Goal: Task Accomplishment & Management: Use online tool/utility

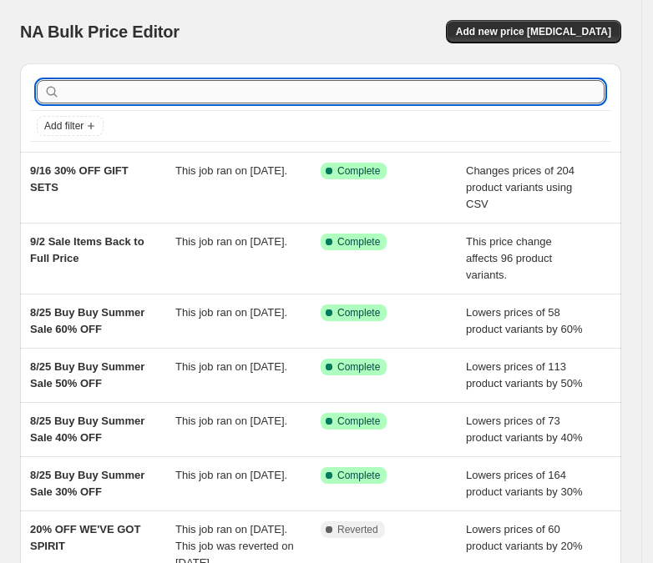
click at [133, 100] on input "text" at bounding box center [333, 91] width 541 height 23
type input "gift sets"
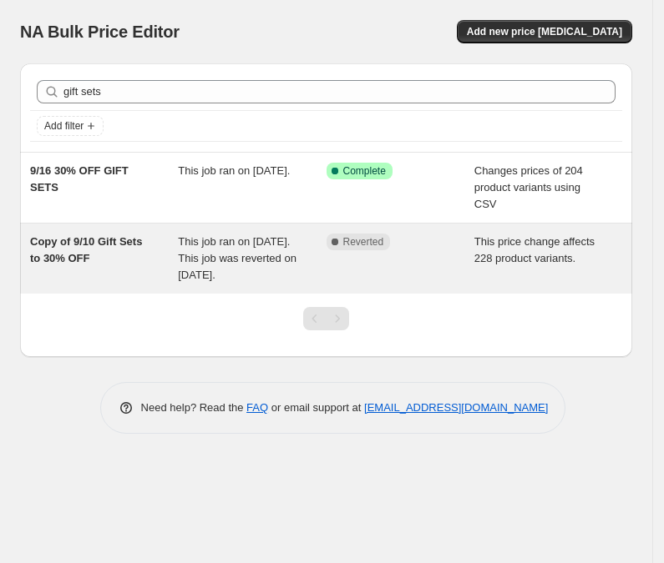
click at [68, 242] on span "Copy of 9/10 Gift Sets to 30% OFF" at bounding box center [86, 249] width 112 height 29
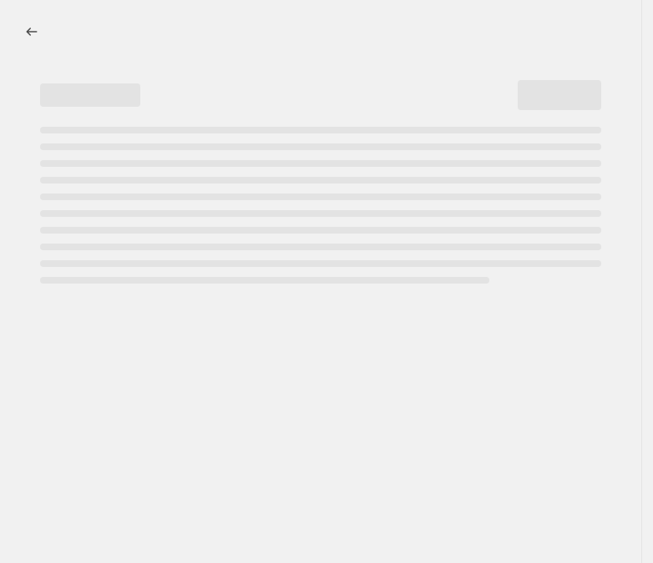
select select "pcap"
select select "no_change"
select select "collection"
select select "product_status"
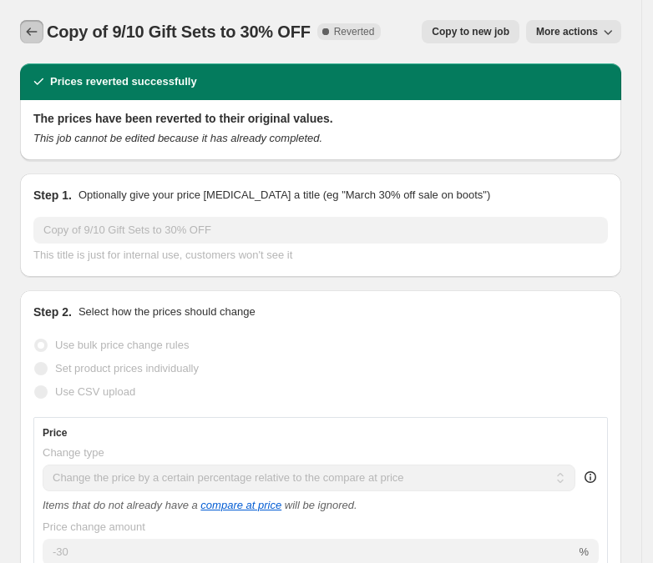
click at [36, 24] on icon "Price change jobs" at bounding box center [31, 31] width 17 height 17
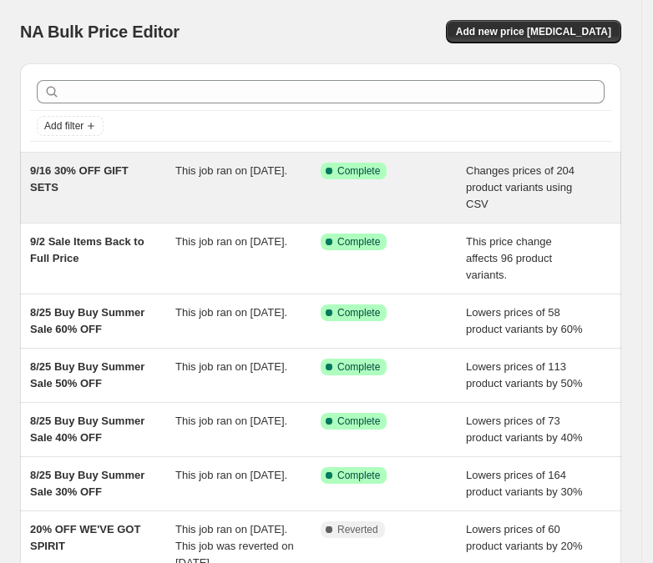
click at [89, 173] on span "9/16 30% OFF GIFT SETS" at bounding box center [79, 178] width 98 height 29
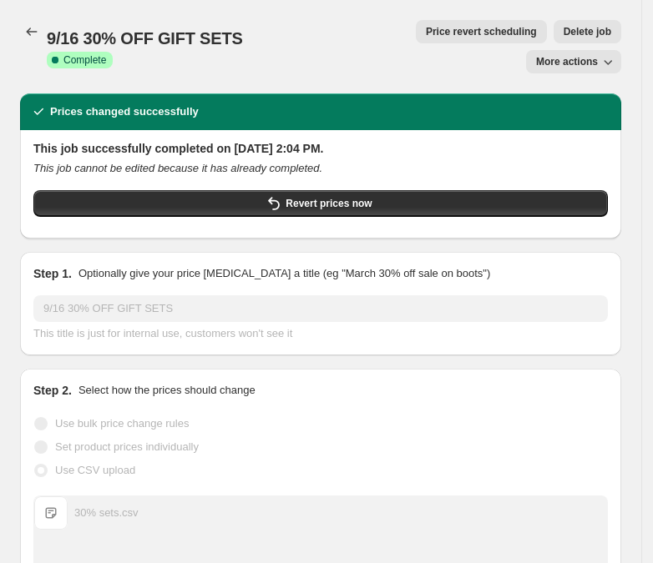
click at [598, 50] on button "More actions" at bounding box center [573, 61] width 95 height 23
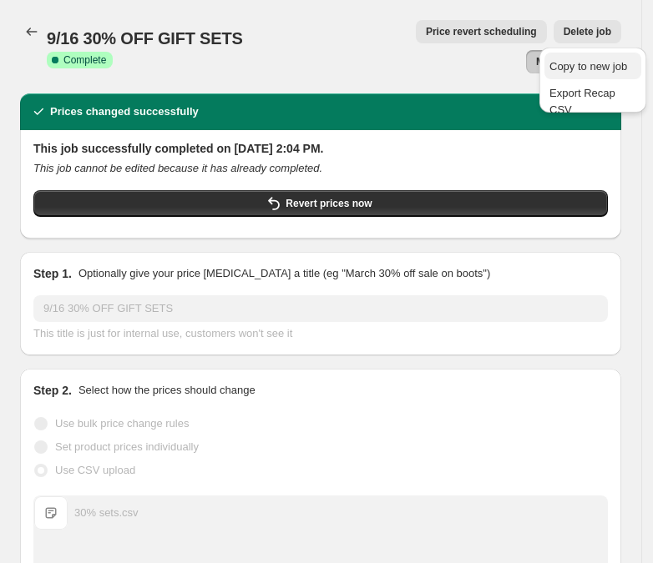
click at [568, 55] on button "Copy to new job" at bounding box center [592, 66] width 97 height 27
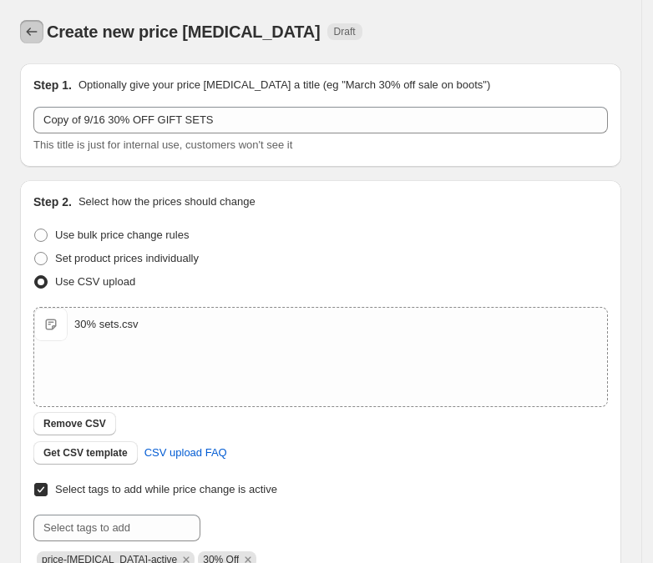
click at [28, 32] on icon "Price change jobs" at bounding box center [32, 32] width 11 height 8
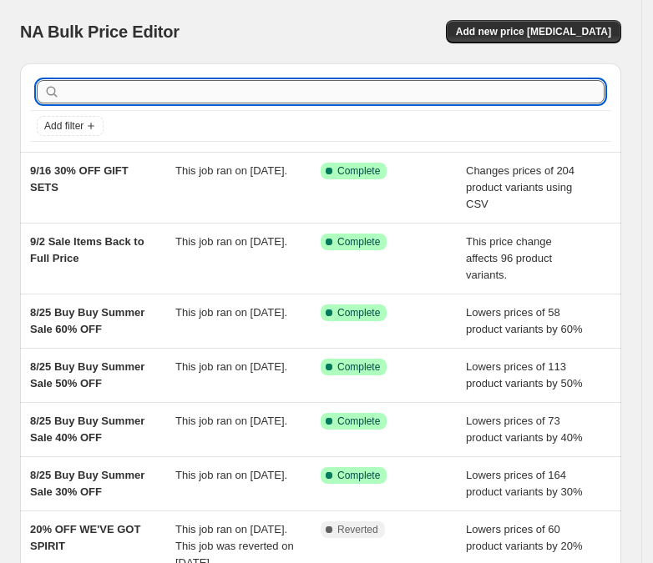
click at [157, 91] on input "text" at bounding box center [333, 91] width 541 height 23
type input "sets"
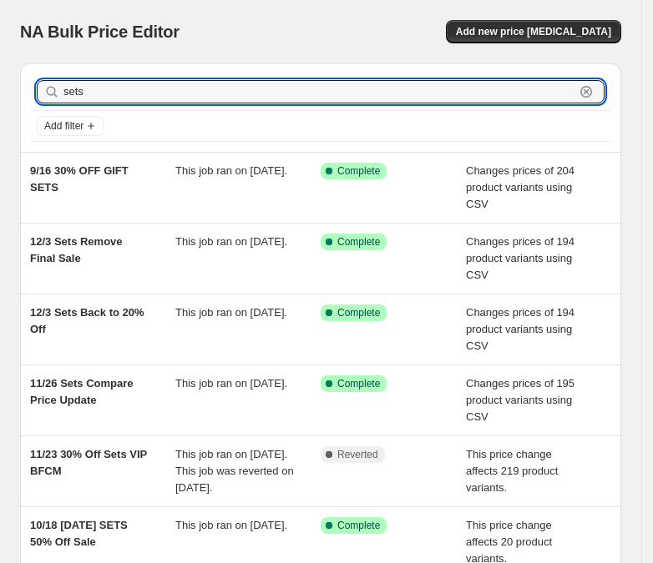
click at [157, 91] on input "sets" at bounding box center [318, 91] width 511 height 23
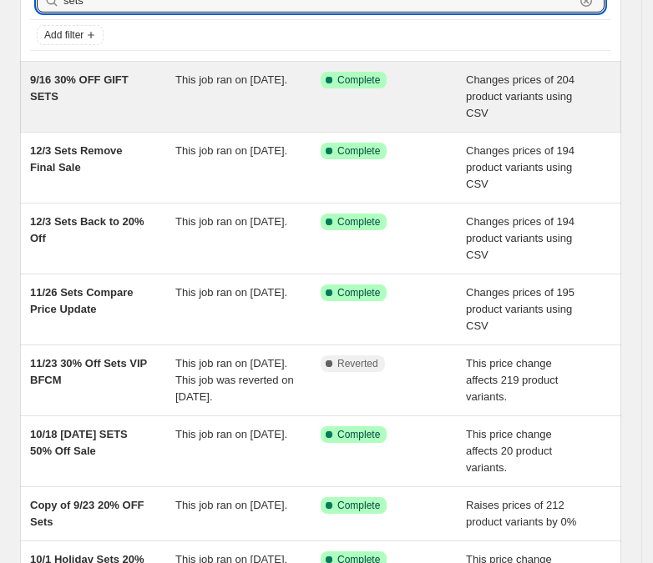
scroll to position [92, 0]
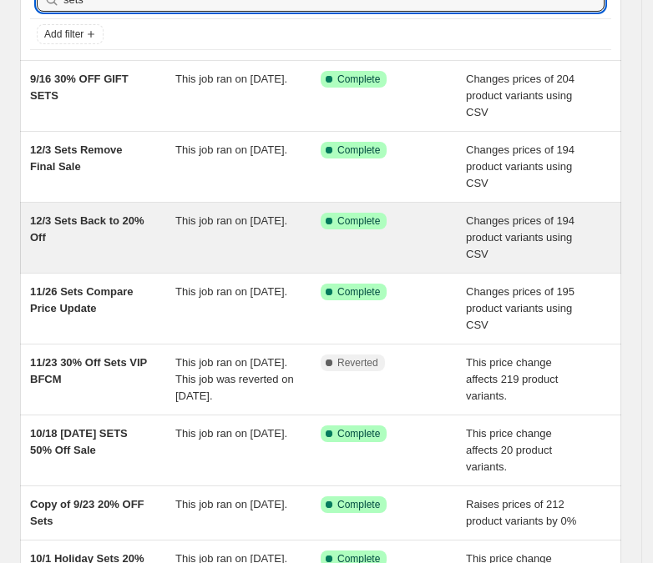
click at [74, 229] on div "12/3 Sets Back to 20% Off" at bounding box center [102, 238] width 145 height 50
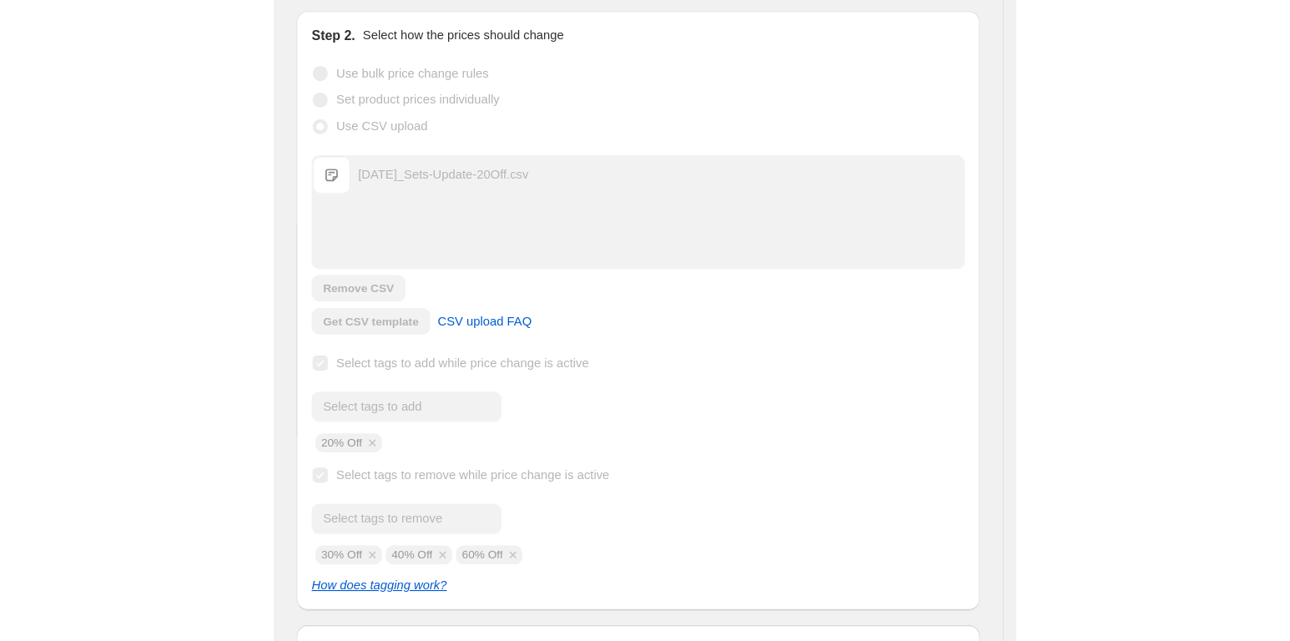
scroll to position [332, 0]
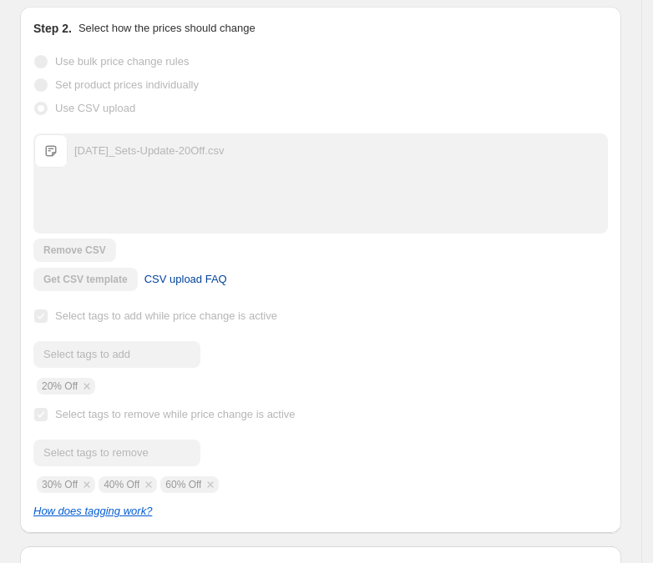
click at [203, 274] on span "CSV upload FAQ" at bounding box center [185, 279] width 83 height 17
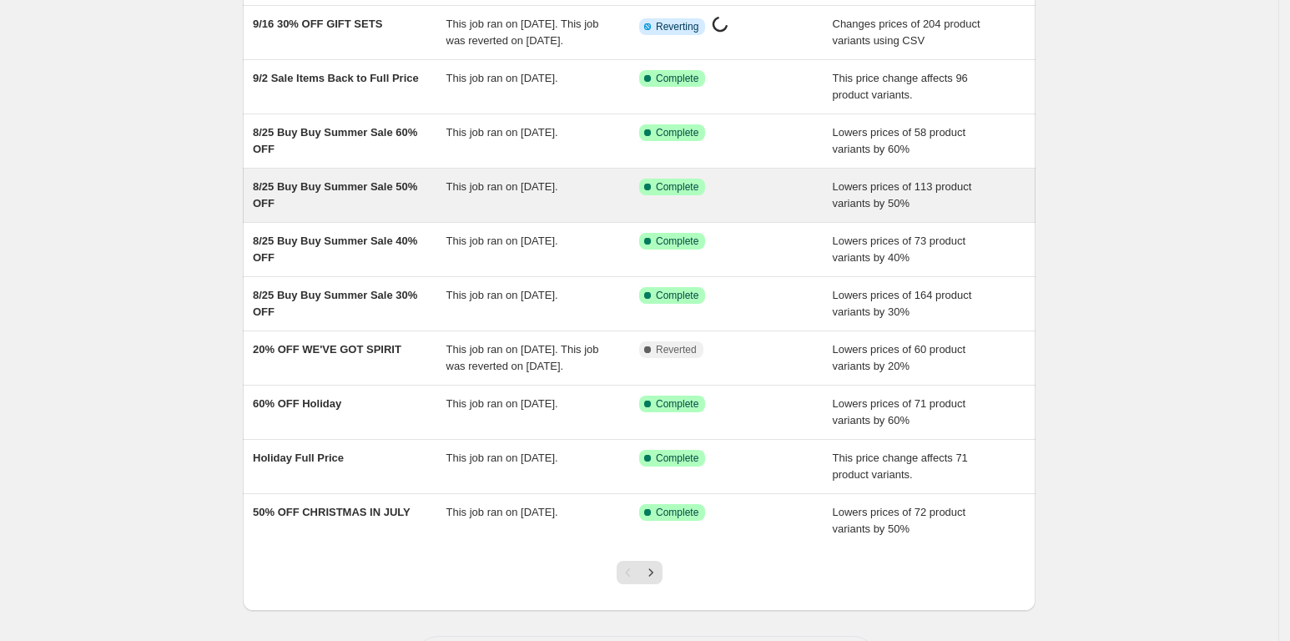
scroll to position [252, 0]
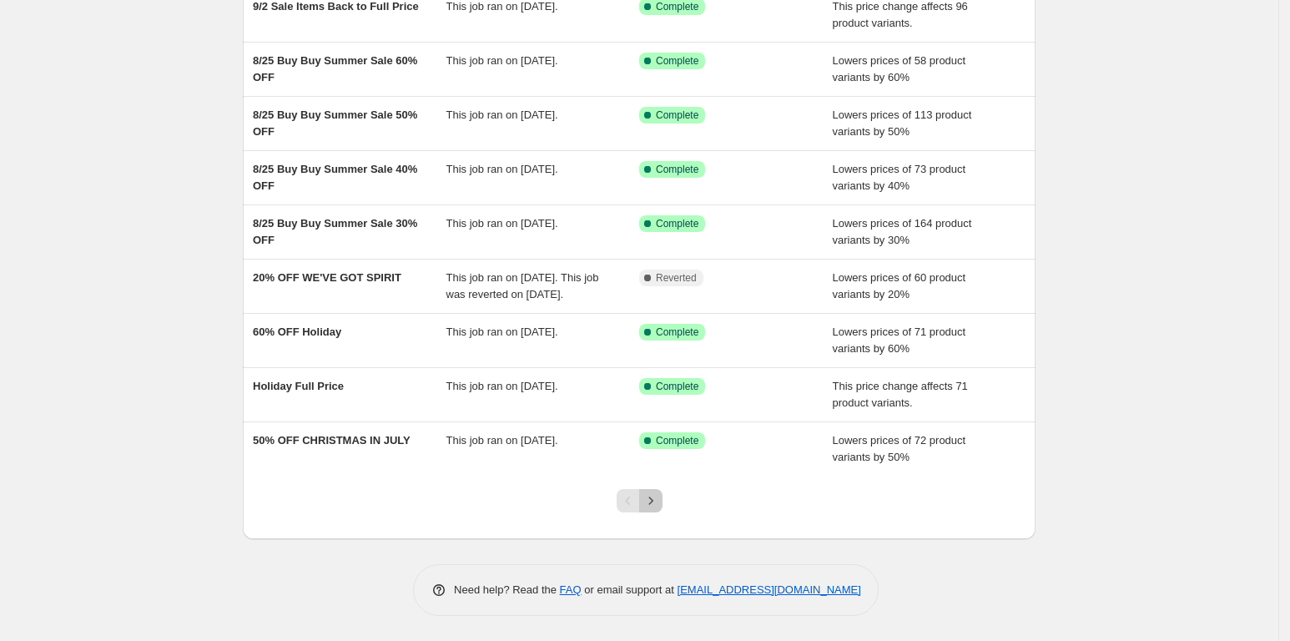
click at [655, 498] on icon "Next" at bounding box center [651, 500] width 17 height 17
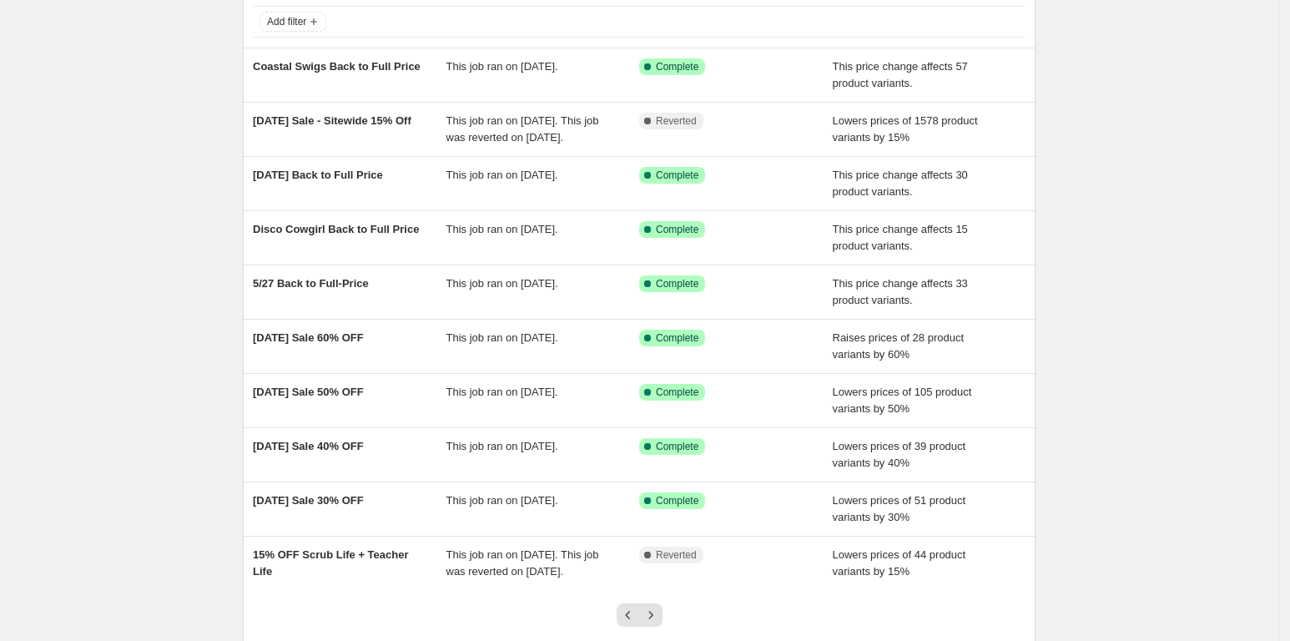
scroll to position [209, 0]
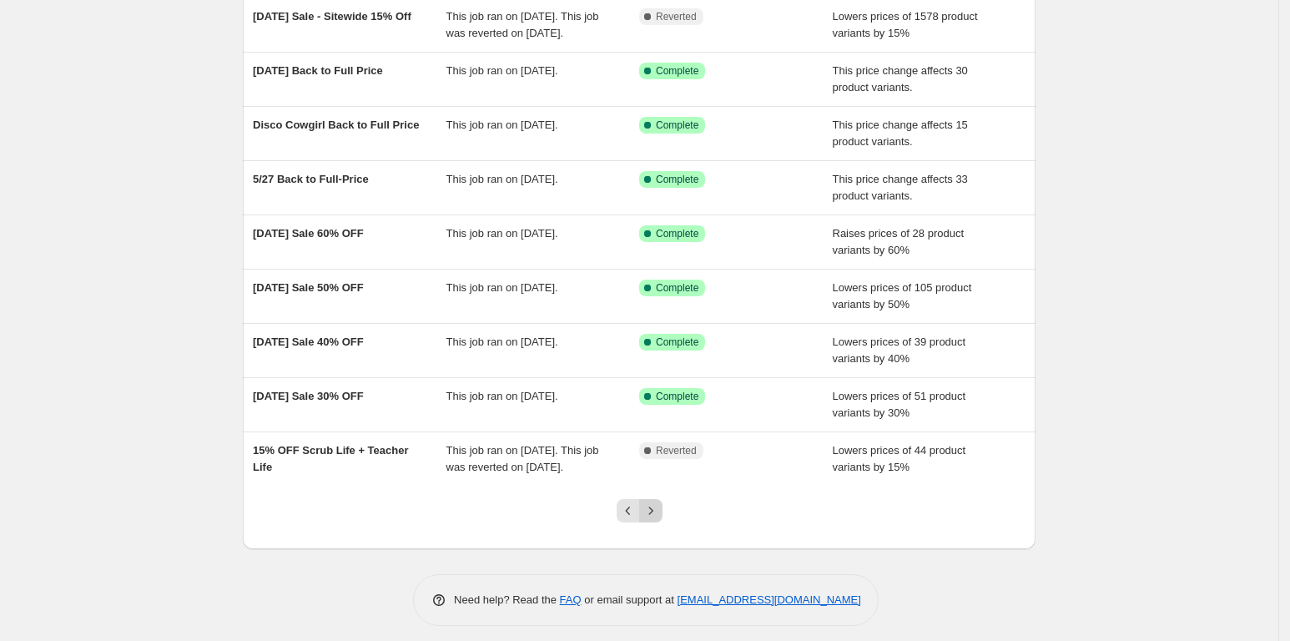
click at [654, 511] on icon "Next" at bounding box center [651, 511] width 17 height 17
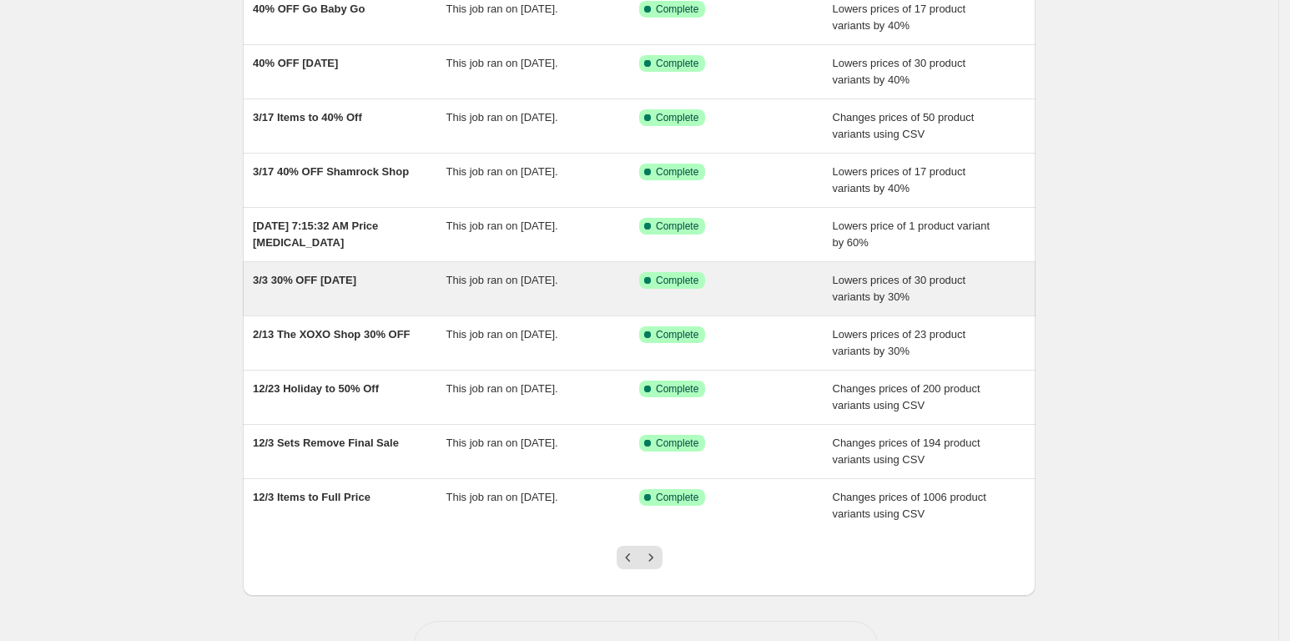
scroll to position [219, 0]
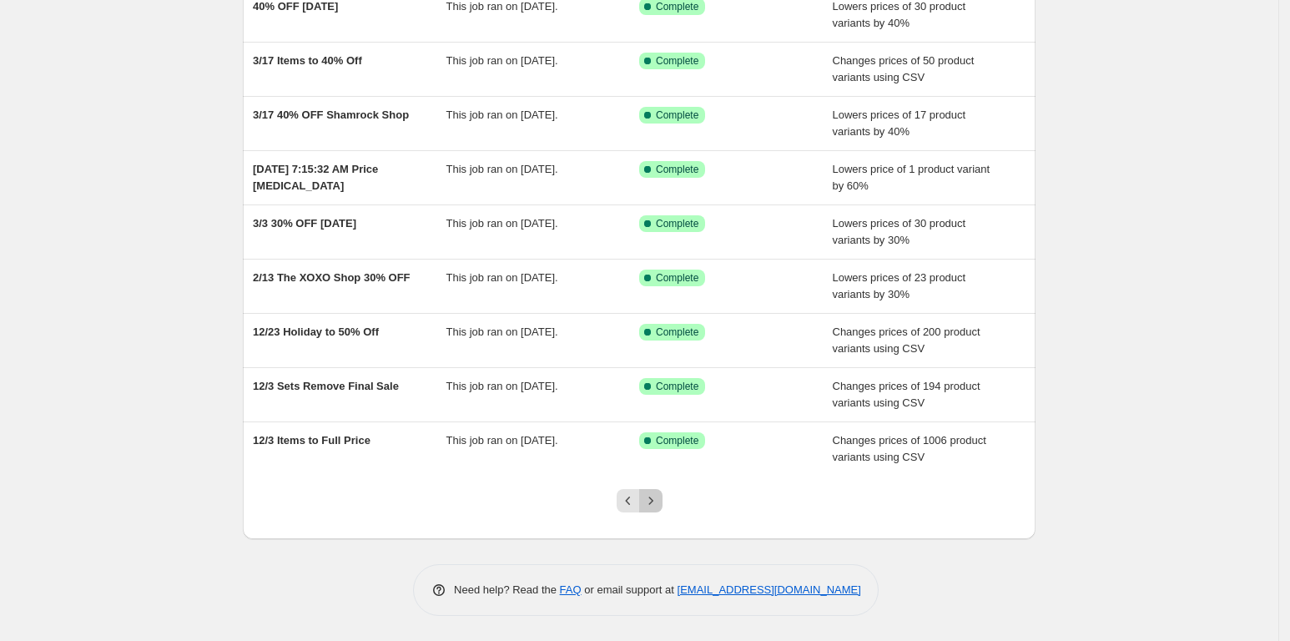
click at [655, 499] on icon "Next" at bounding box center [651, 500] width 17 height 17
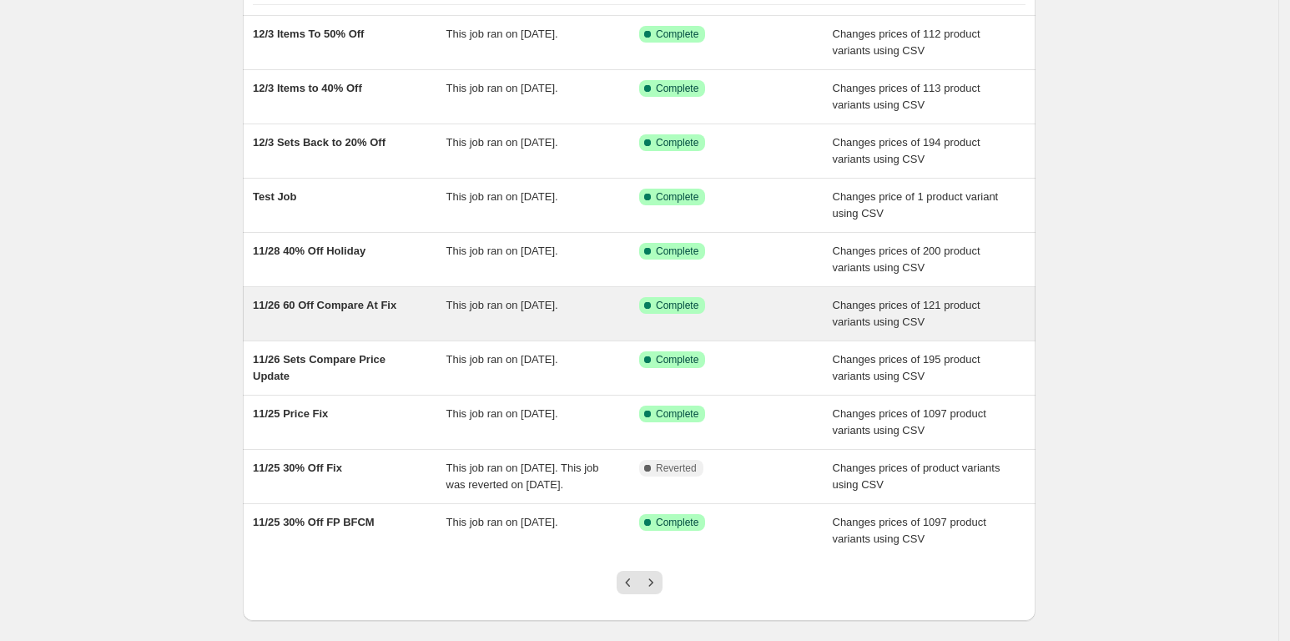
scroll to position [235, 0]
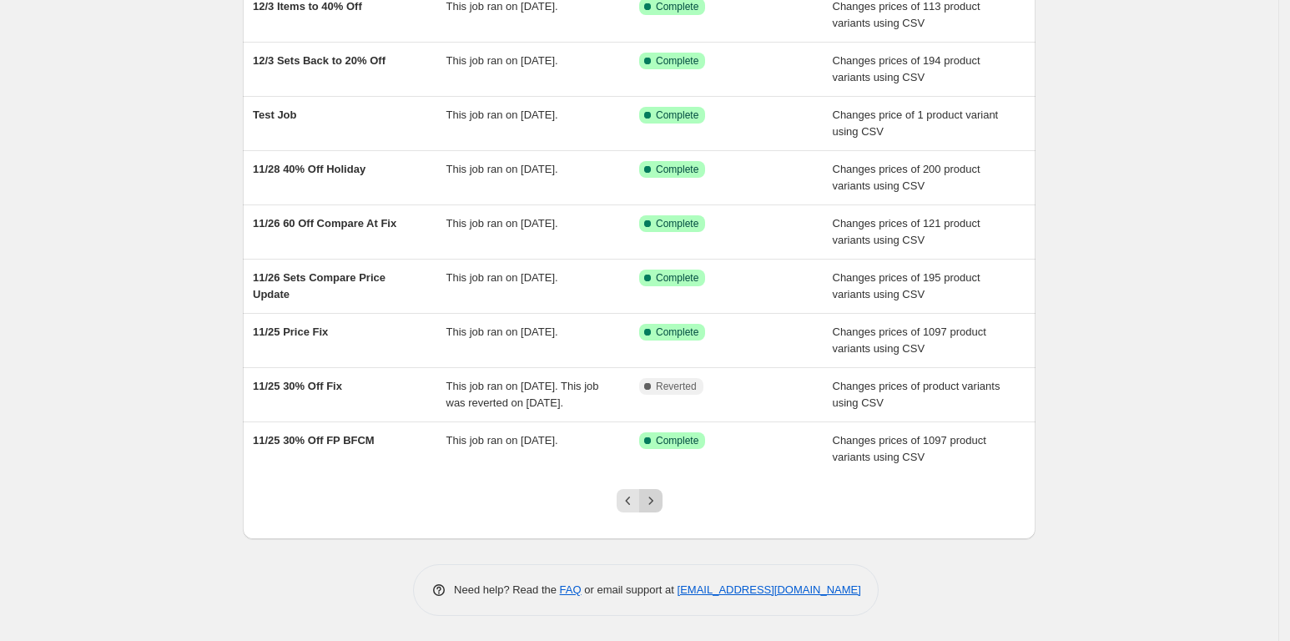
click at [659, 502] on icon "Next" at bounding box center [651, 500] width 17 height 17
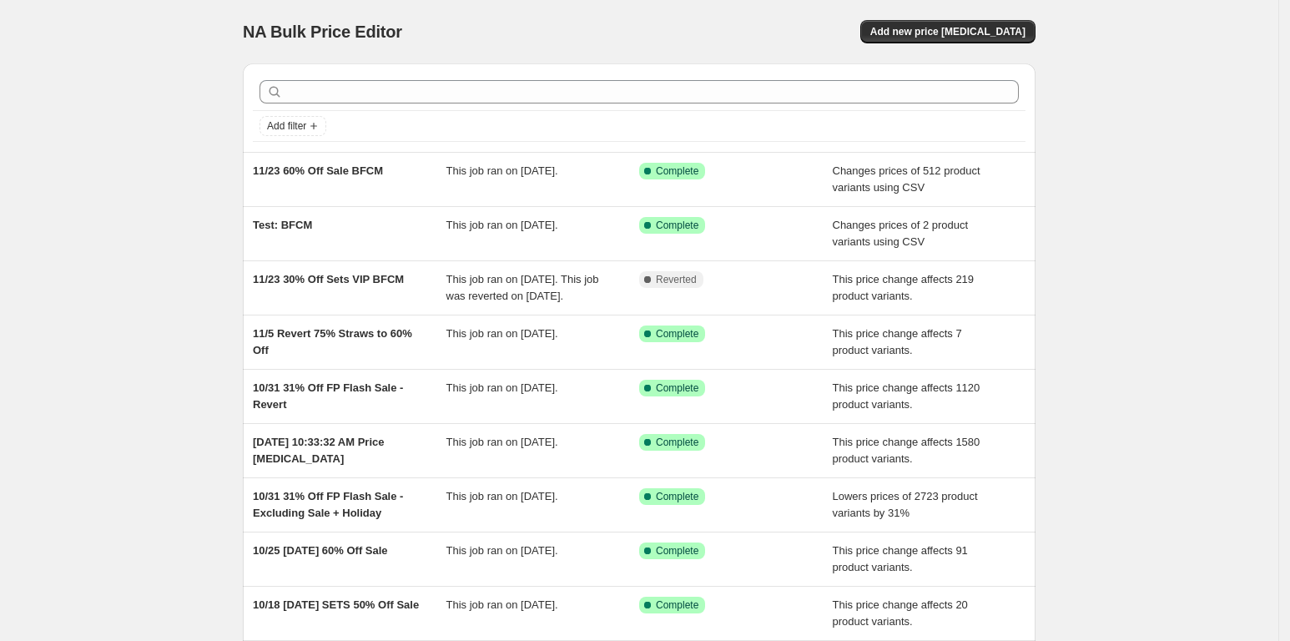
scroll to position [209, 0]
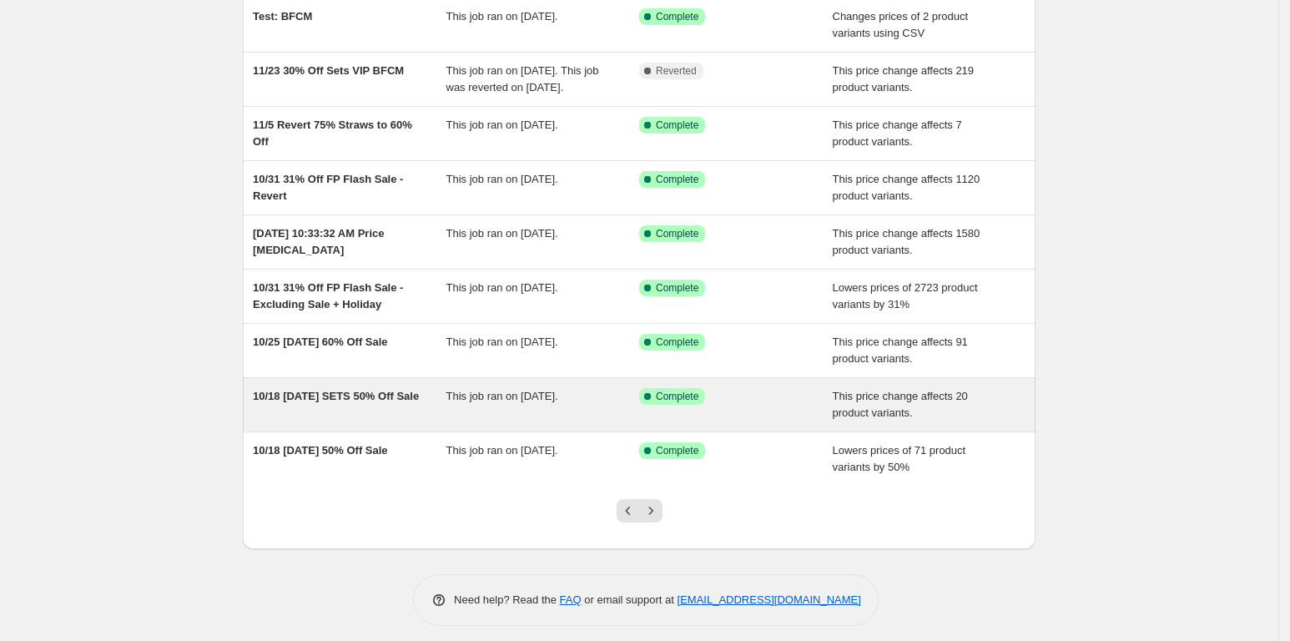
click at [325, 402] on span "10/18 Halloween SETS 50% Off Sale" at bounding box center [336, 396] width 166 height 13
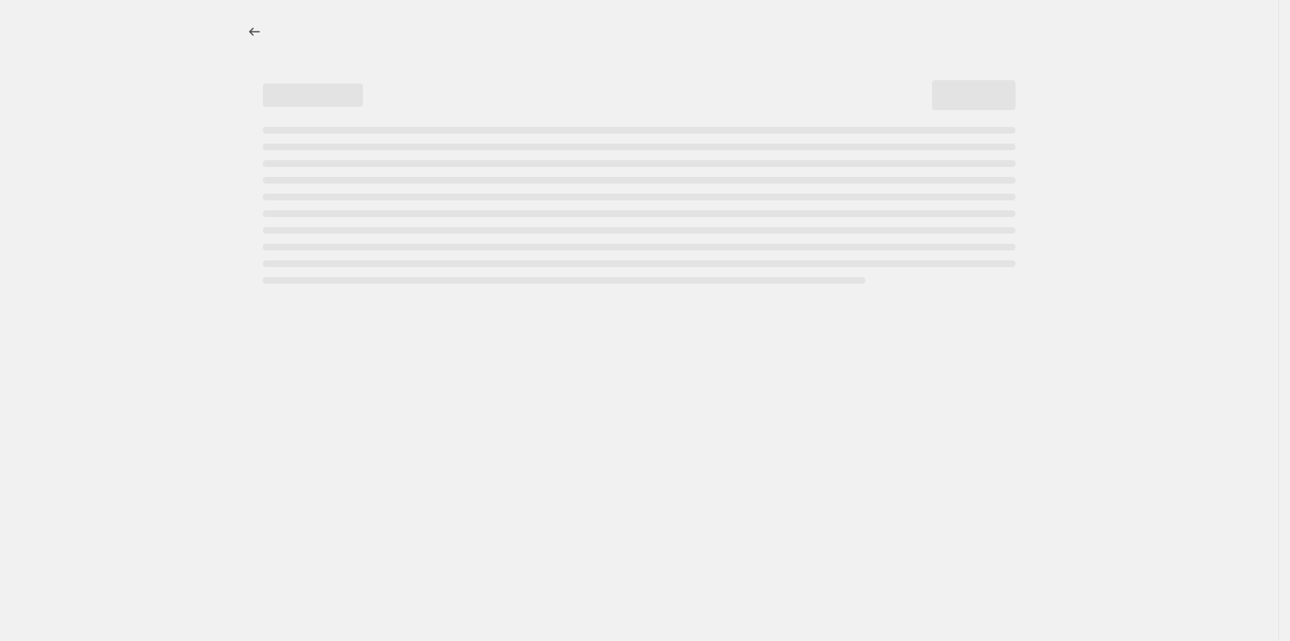
select select "pcap"
select select "no_change"
select select "collection"
select select "product_status"
select select "product_type"
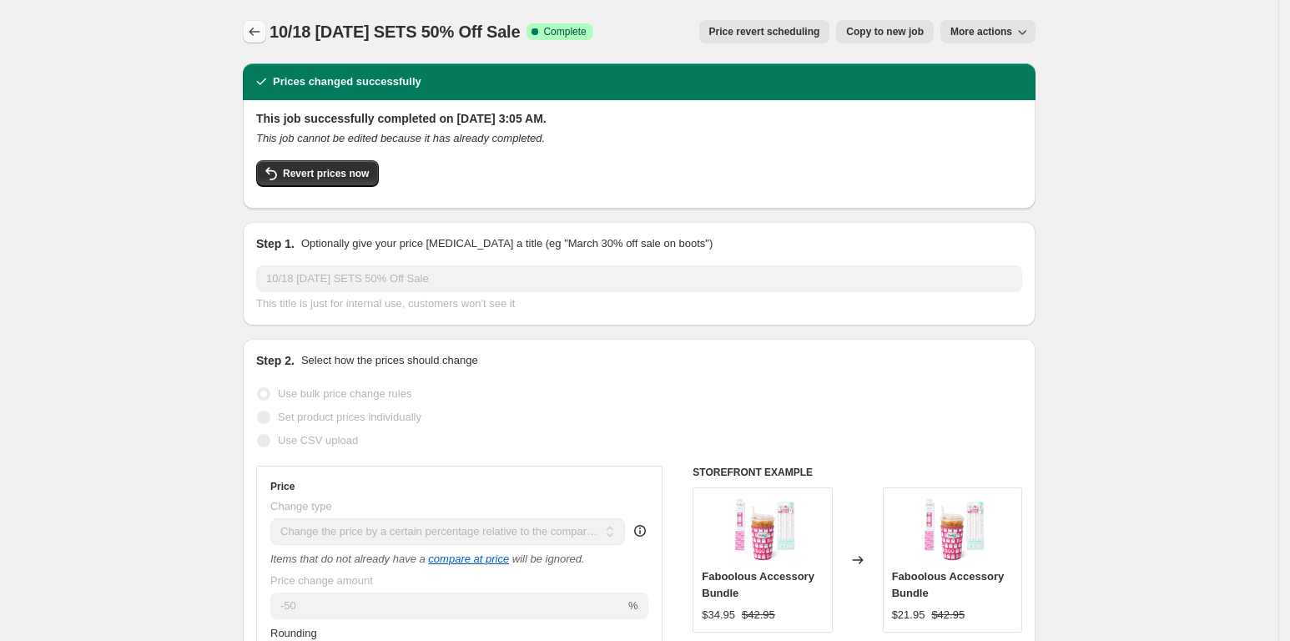
click at [263, 23] on icon "Price change jobs" at bounding box center [254, 31] width 17 height 17
